Goal: Task Accomplishment & Management: Complete application form

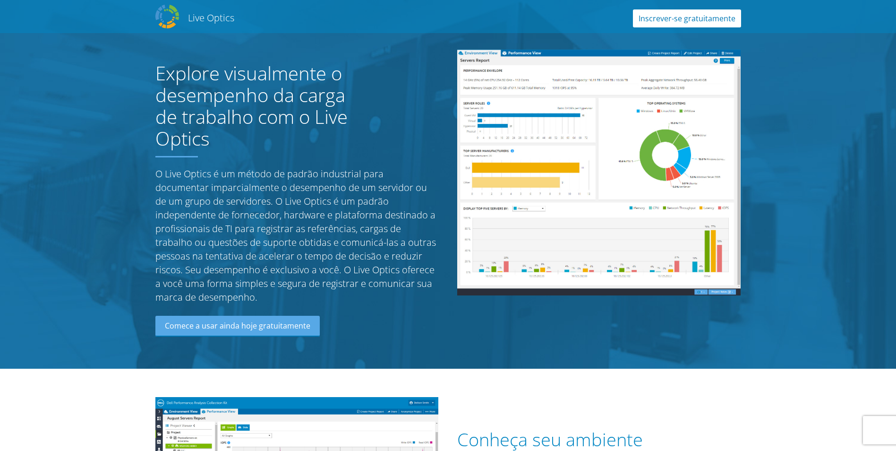
click at [712, 18] on link "Inscrever-se gratuitamente" at bounding box center [687, 18] width 108 height 18
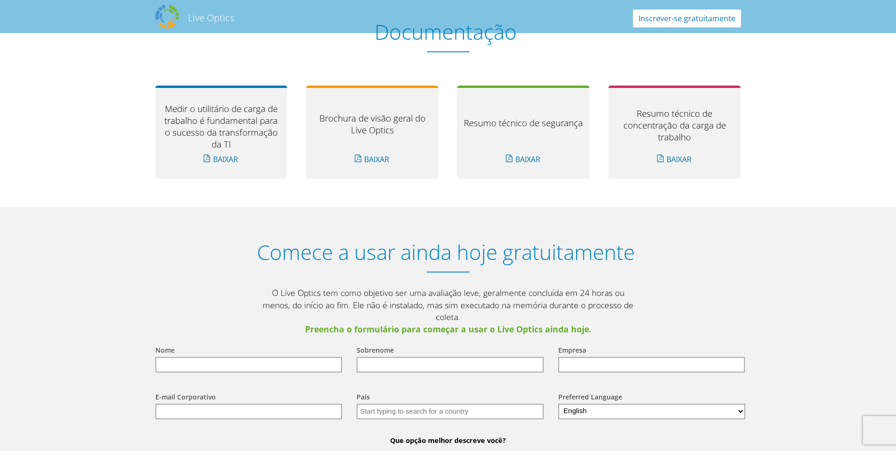
scroll to position [1053, 0]
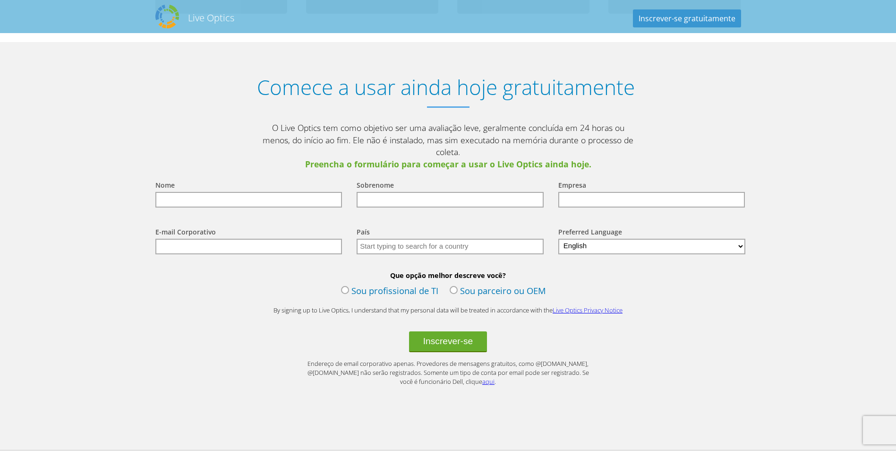
click at [269, 192] on input "text" at bounding box center [248, 200] width 187 height 16
type input "Edival"
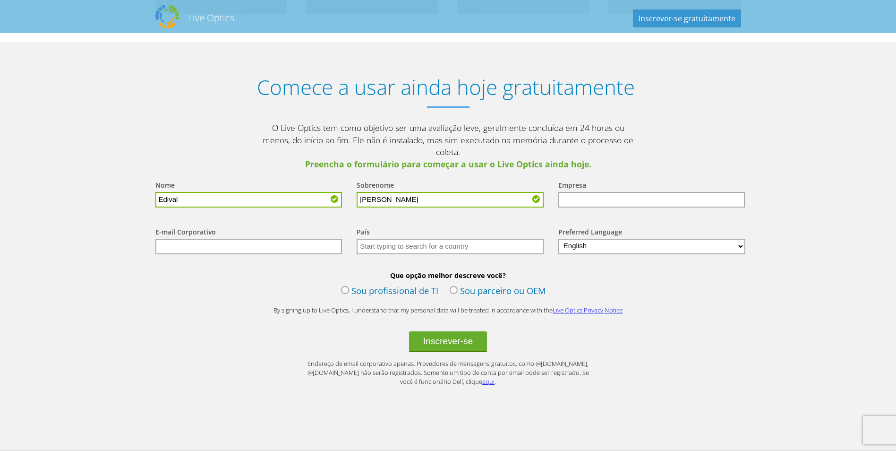
type input "Gomes"
type input "edival.goncalves@cnnbrasil.com.br"
click at [583, 239] on select "English Deutsch Español Français Italiano Polski Português Русский 한국어 中文 日本語" at bounding box center [653, 247] width 188 height 16
select select "pt-BR"
click at [559, 239] on select "English Deutsch Español Français Italiano Polski Português Русский 한국어 中文 日本語" at bounding box center [653, 247] width 188 height 16
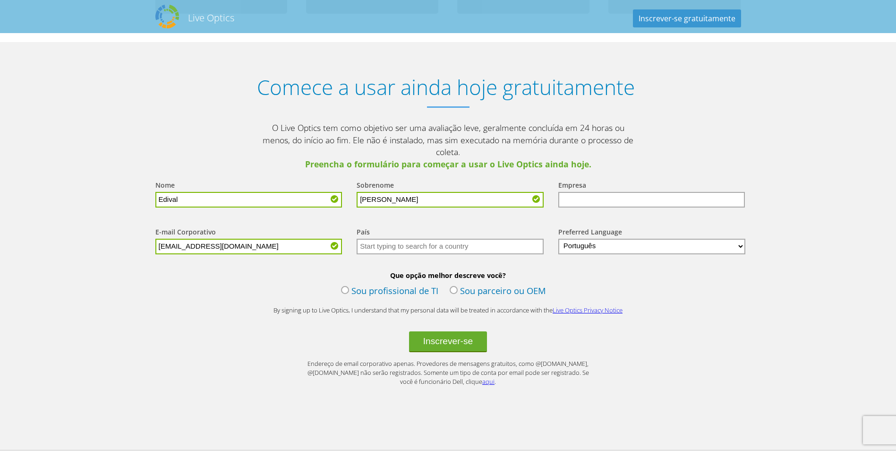
click at [411, 284] on label "Sou profissional de TI" at bounding box center [389, 291] width 97 height 14
click at [0, 0] on input "Sou profissional de TI" at bounding box center [0, 0] width 0 height 0
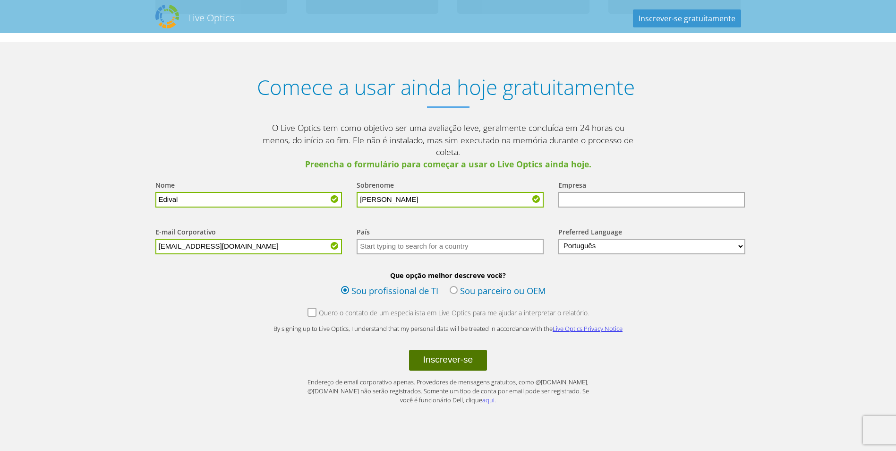
click at [441, 350] on button "Inscrever-se" at bounding box center [448, 360] width 78 height 21
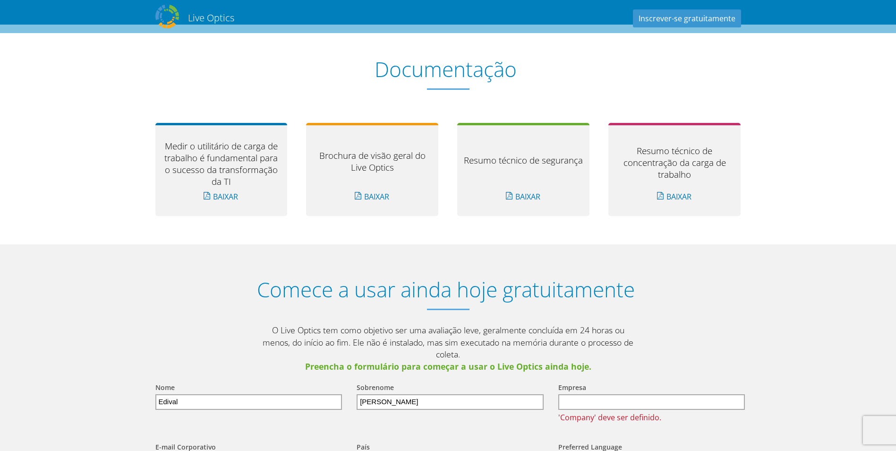
scroll to position [945, 0]
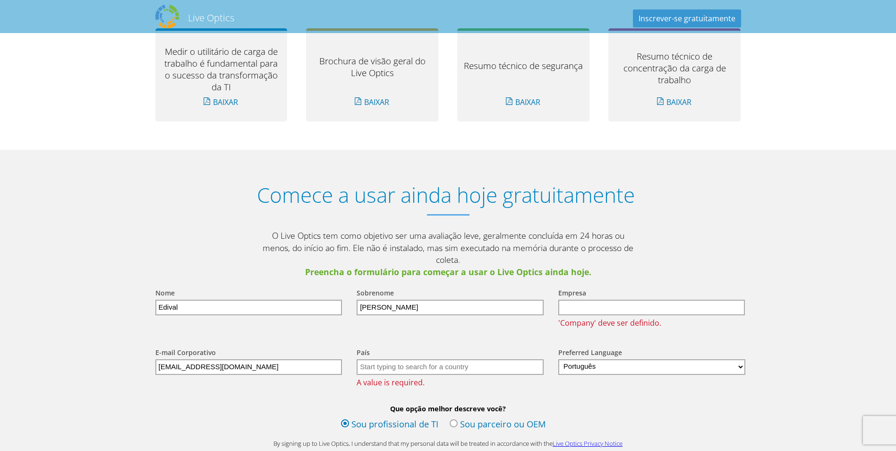
click at [582, 300] on input "text" at bounding box center [652, 308] width 187 height 16
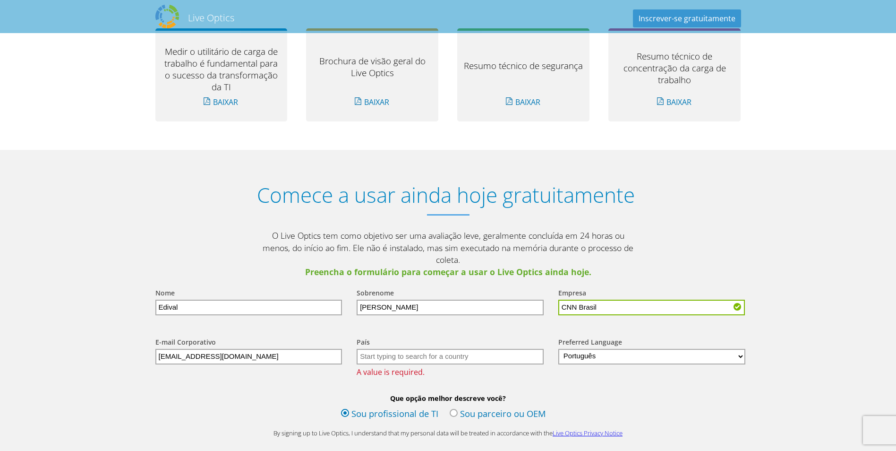
type input "CNN Brasil"
click at [396, 349] on input "text" at bounding box center [450, 357] width 187 height 16
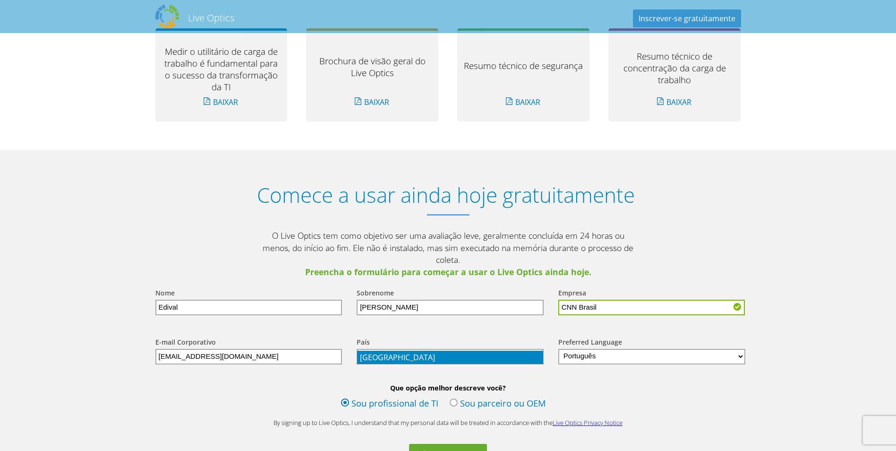
click at [370, 356] on li "[GEOGRAPHIC_DATA]" at bounding box center [450, 357] width 186 height 13
type input "[GEOGRAPHIC_DATA]"
click at [300, 383] on b "Que opção melhor descreve você?" at bounding box center [448, 387] width 605 height 9
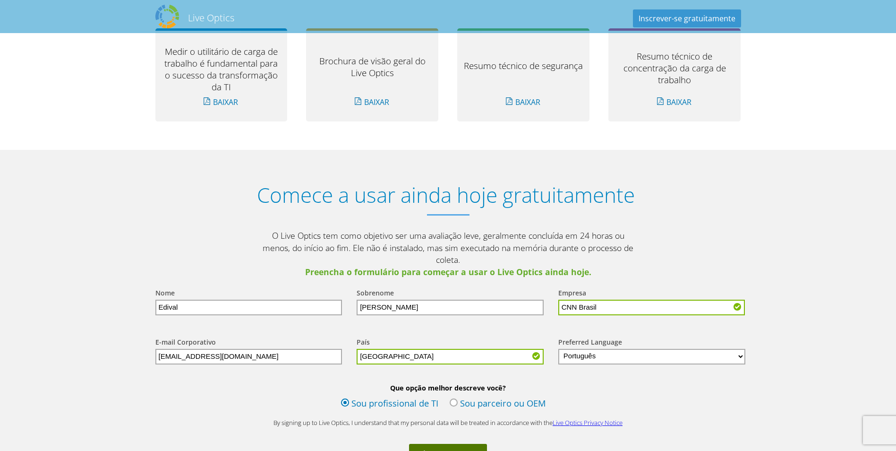
click at [440, 444] on button "Inscrever-se" at bounding box center [448, 454] width 78 height 21
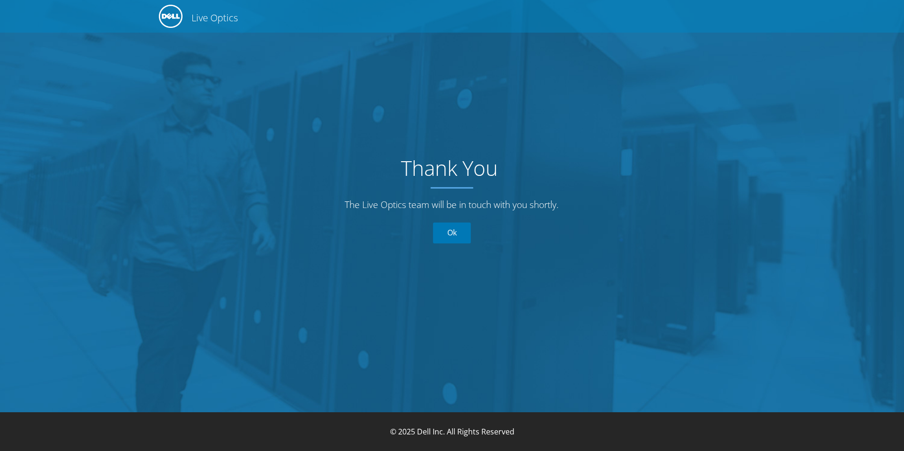
click at [448, 237] on link "Ok" at bounding box center [452, 233] width 38 height 21
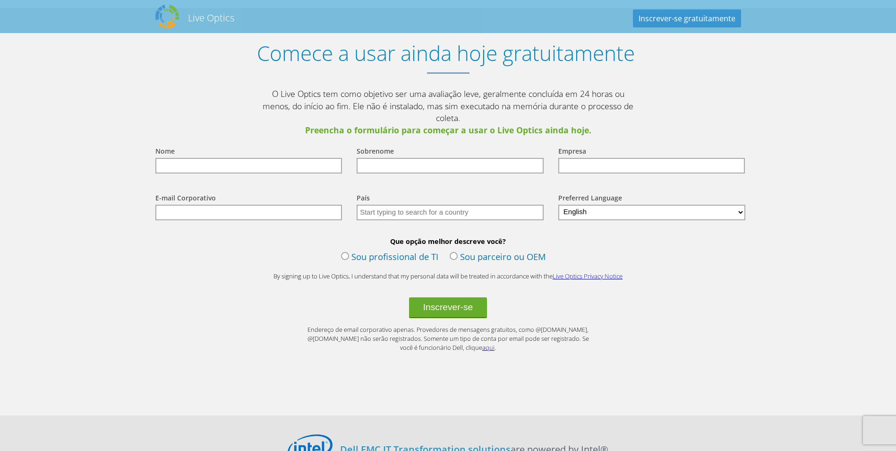
scroll to position [1177, 0]
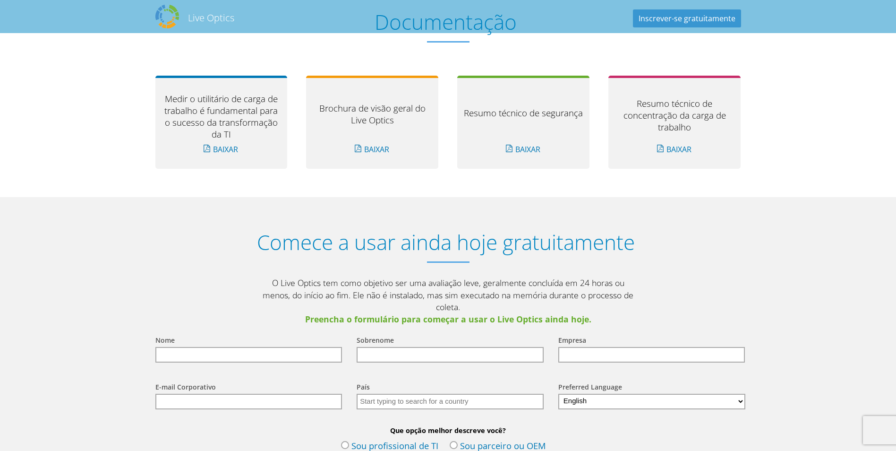
scroll to position [1040, 0]
